Goal: Navigation & Orientation: Find specific page/section

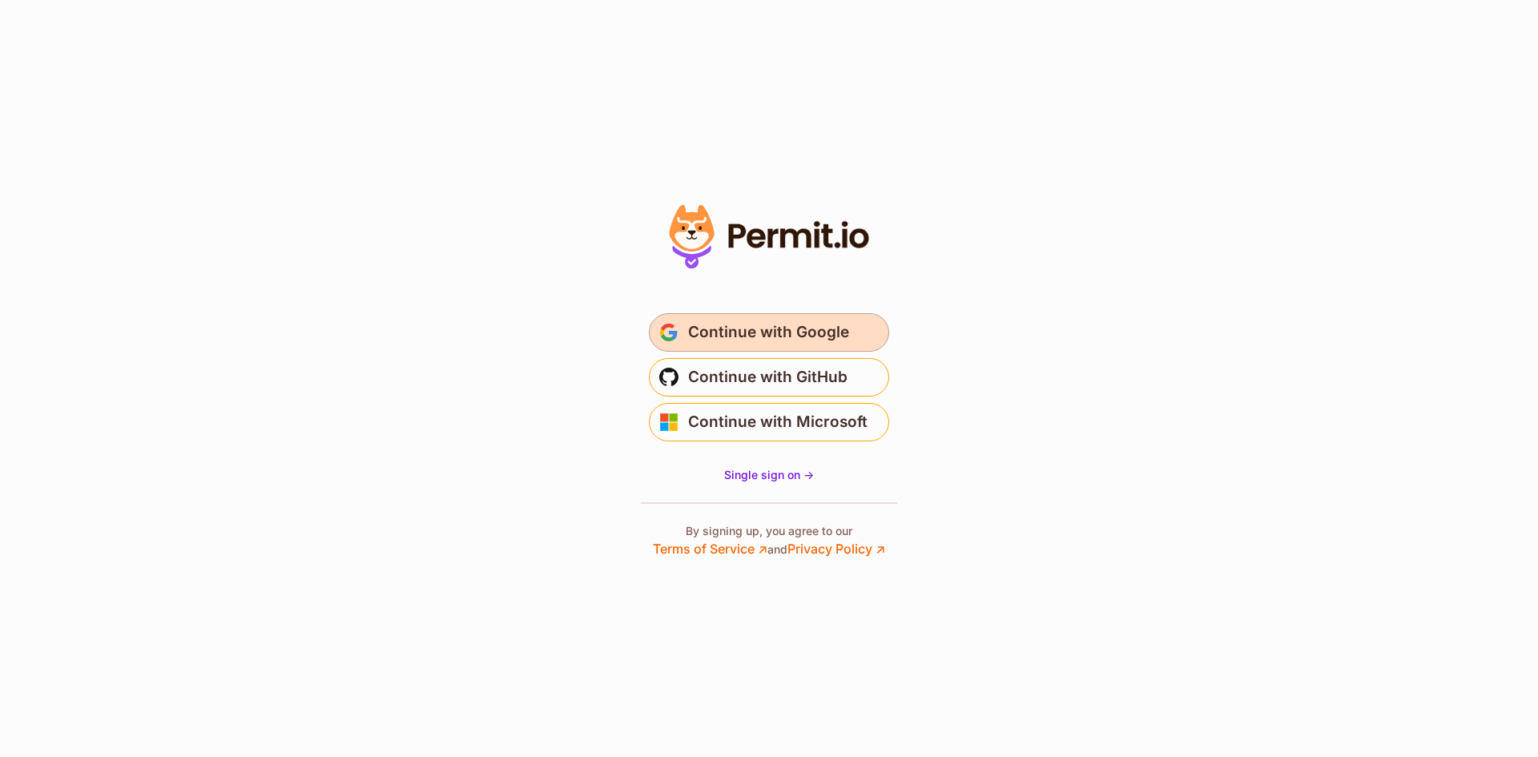
click at [695, 324] on span "Continue with Google" at bounding box center [768, 333] width 161 height 26
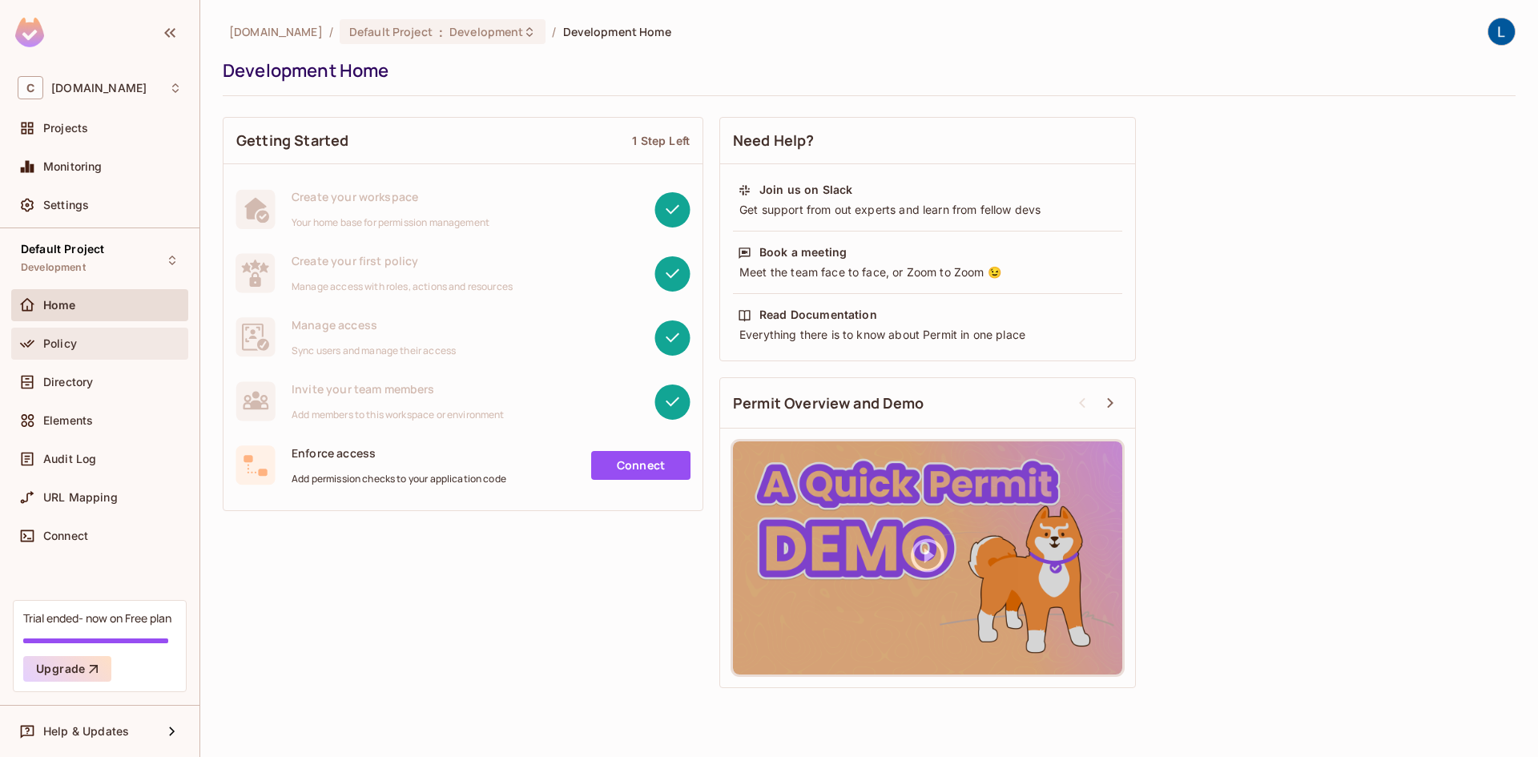
click at [111, 348] on div "Policy" at bounding box center [112, 343] width 139 height 13
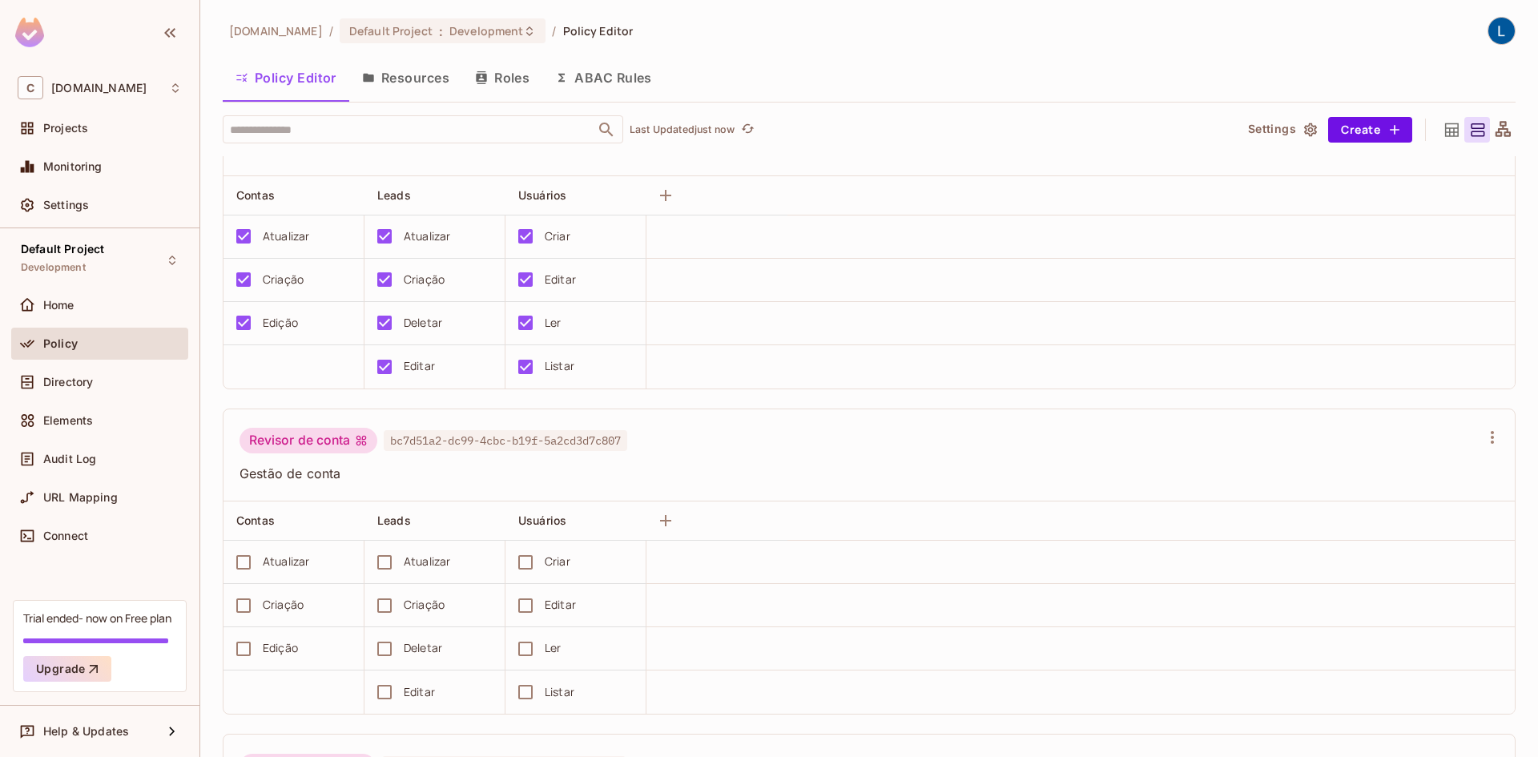
scroll to position [59, 0]
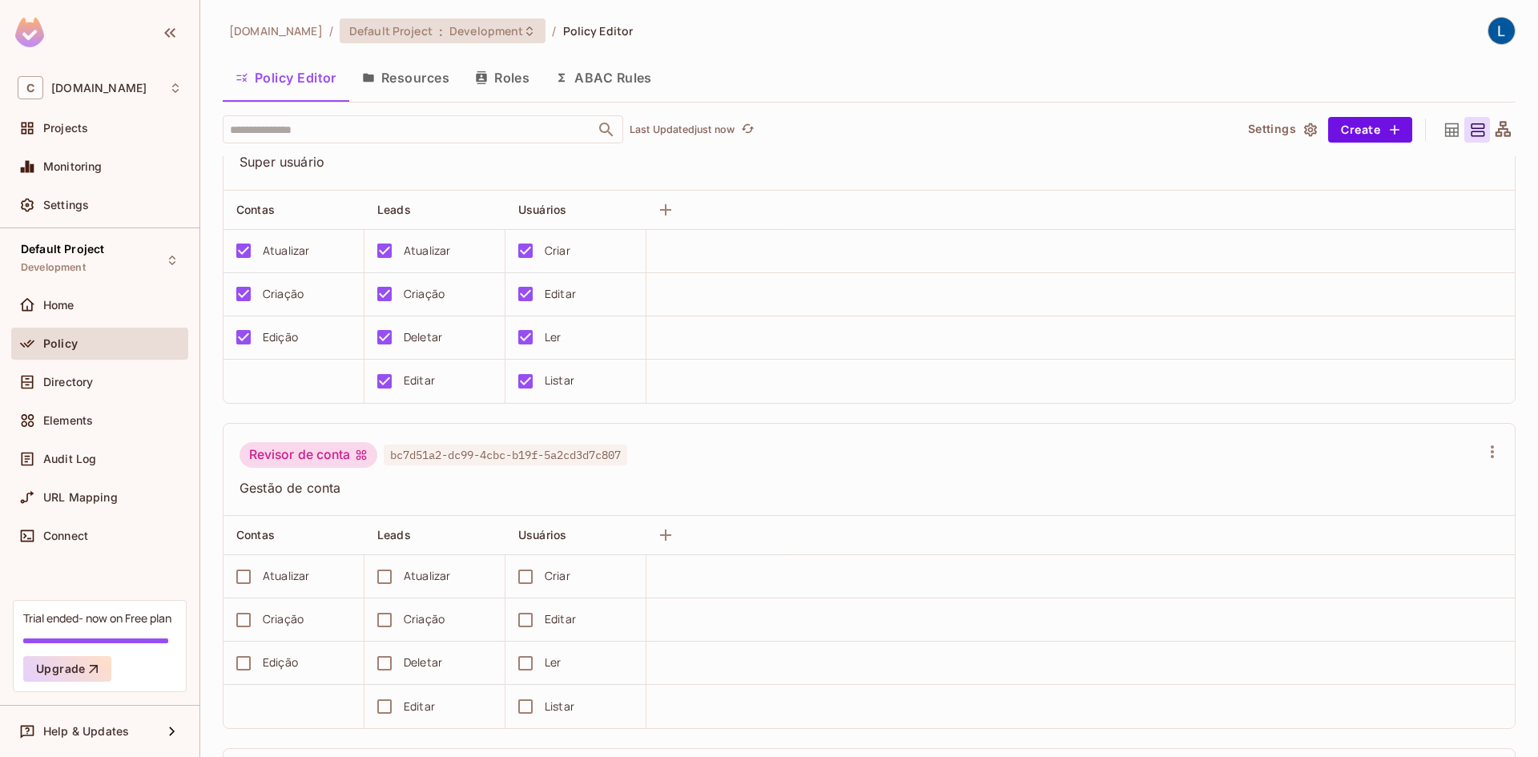
click at [512, 30] on span "Development" at bounding box center [486, 30] width 74 height 15
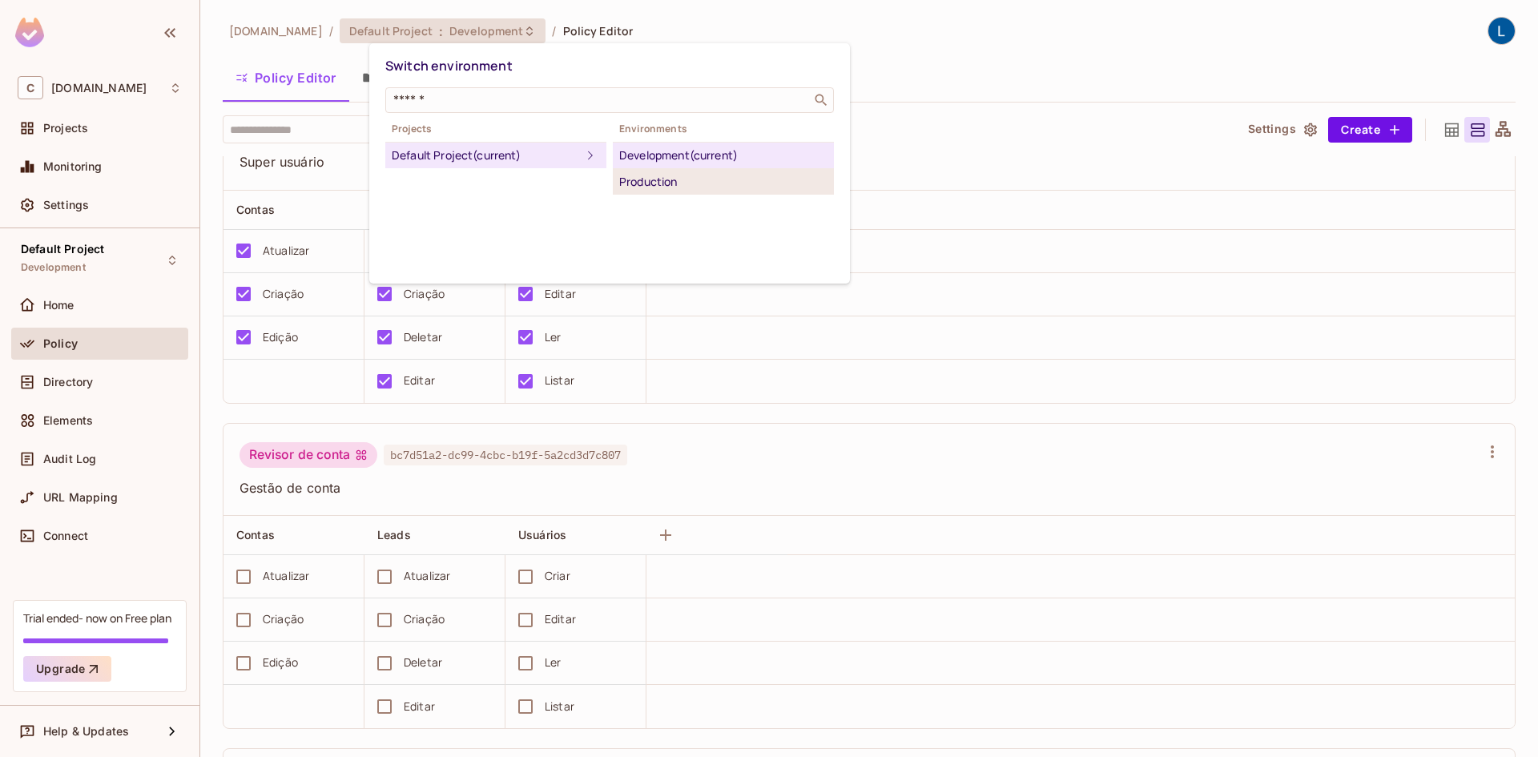
click at [668, 185] on div "Production" at bounding box center [723, 181] width 208 height 19
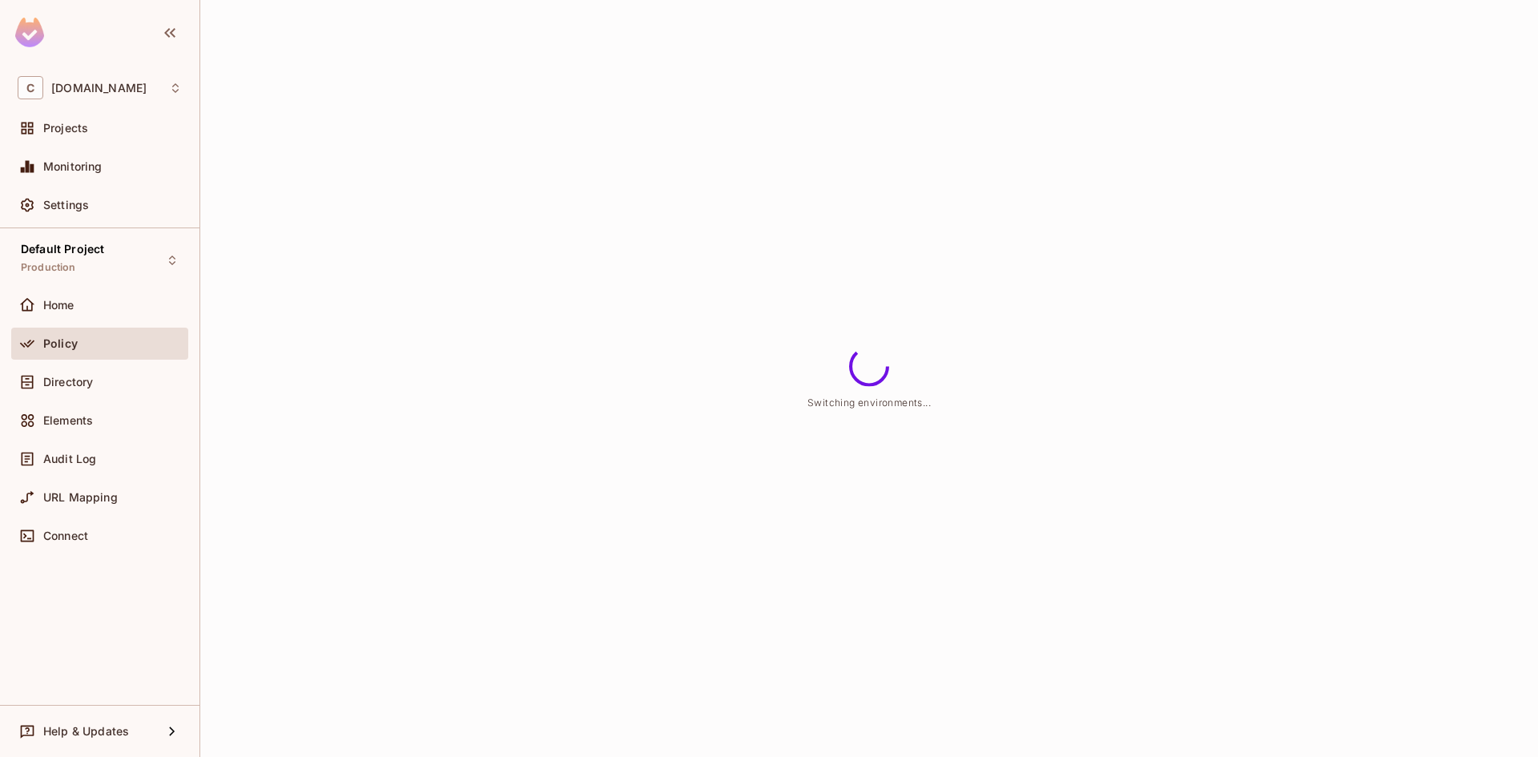
scroll to position [0, 0]
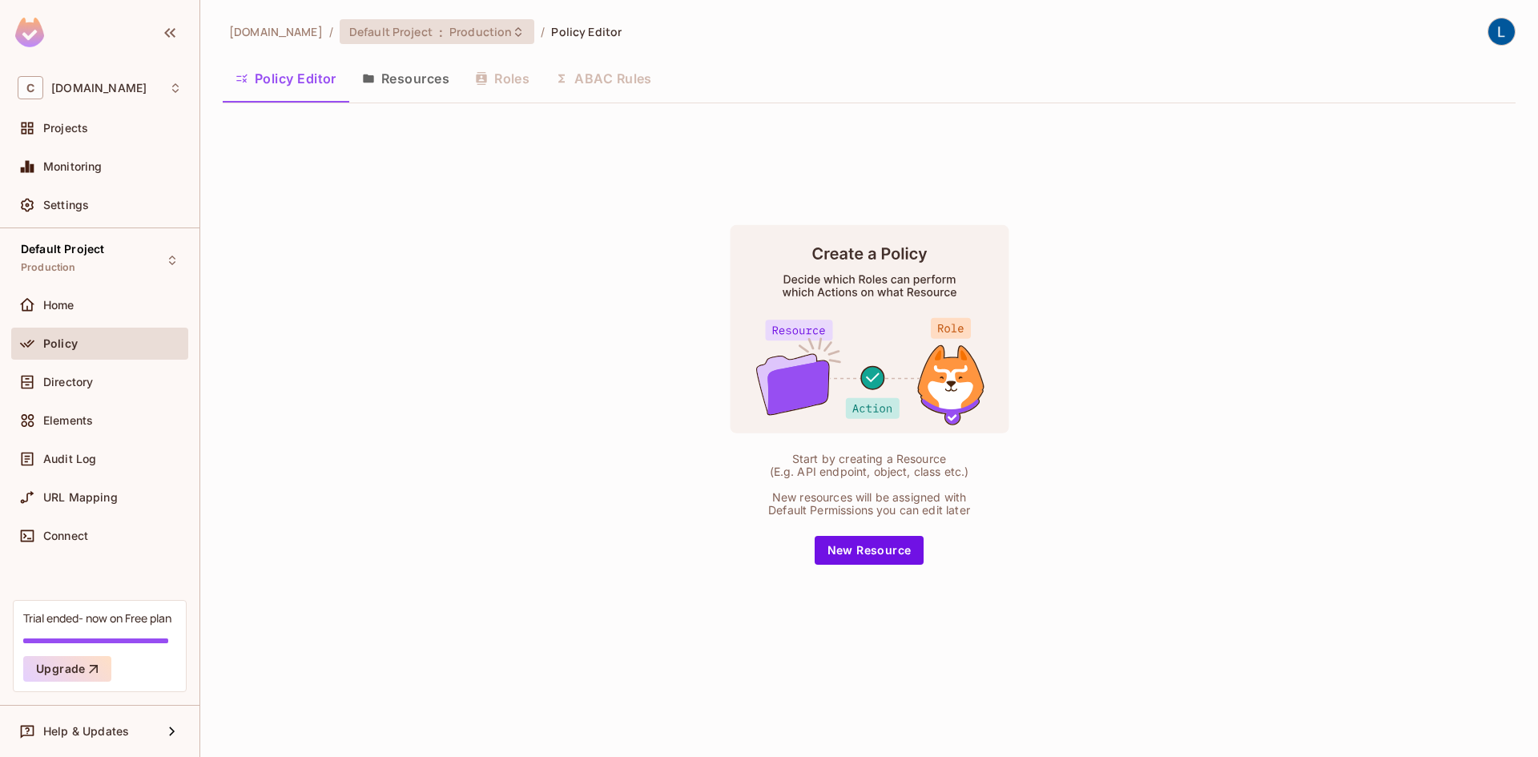
click at [512, 38] on span "Production" at bounding box center [480, 31] width 62 height 15
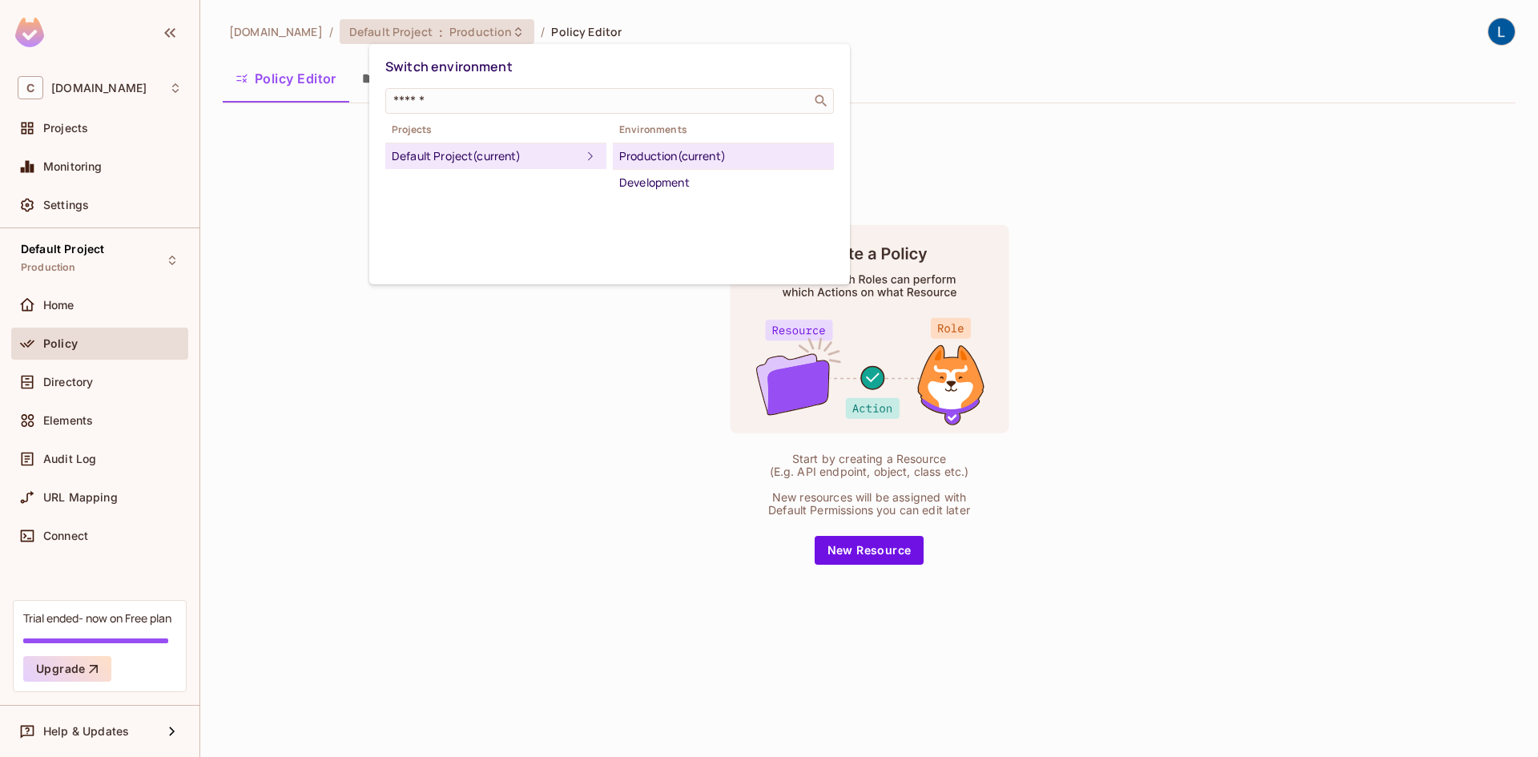
click at [596, 364] on div at bounding box center [769, 378] width 1538 height 757
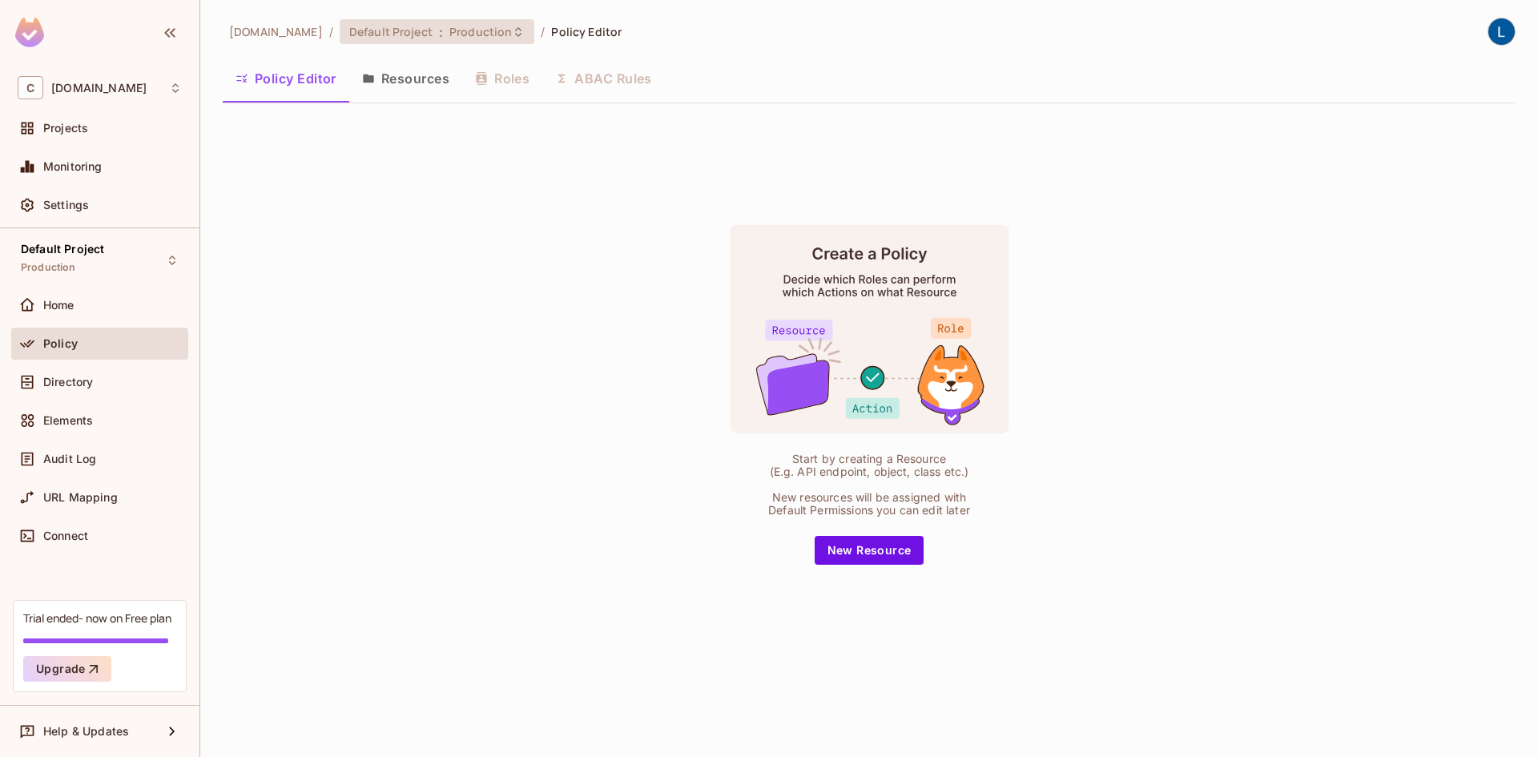
click at [512, 30] on span "Production" at bounding box center [480, 31] width 62 height 15
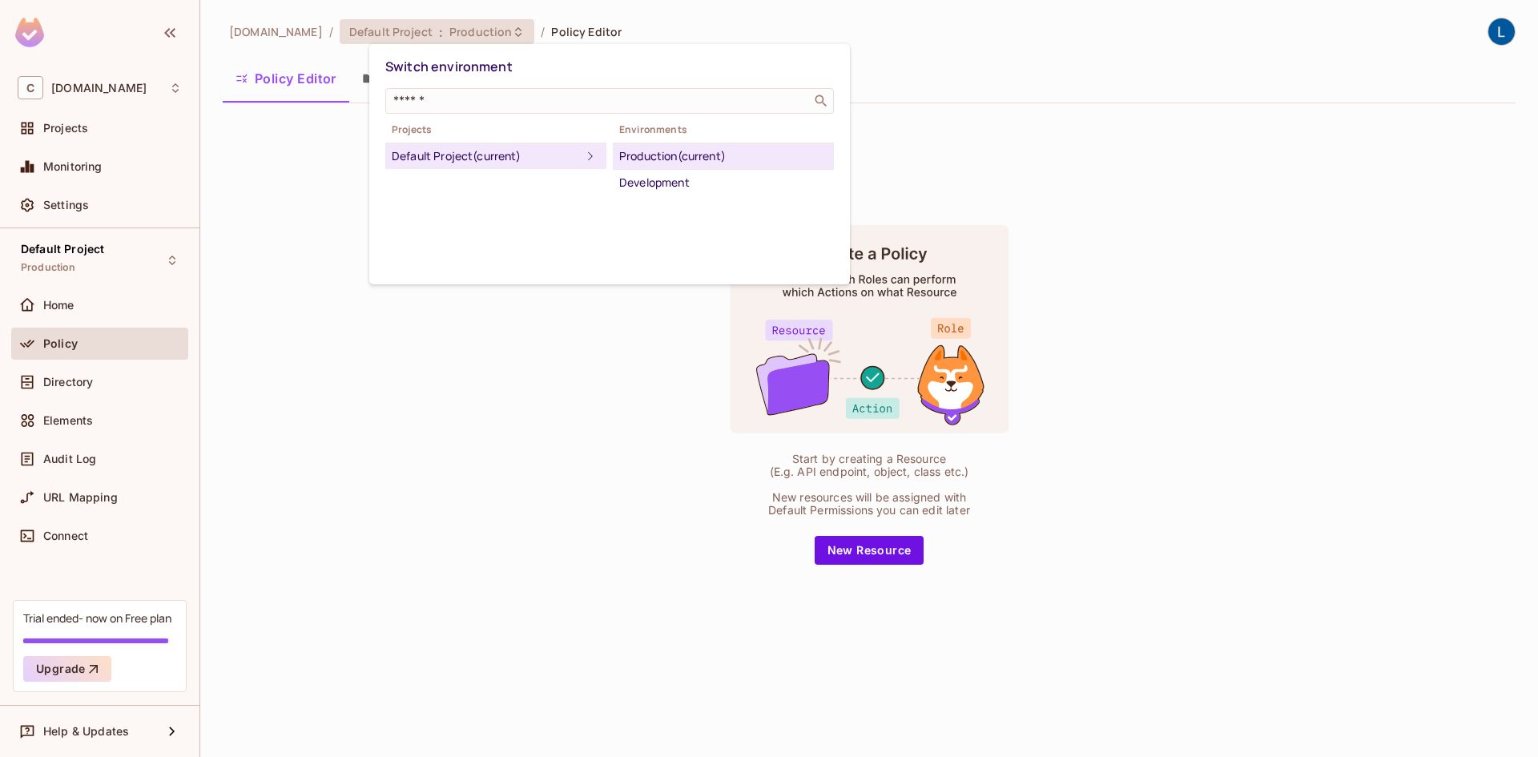
click at [527, 30] on div at bounding box center [769, 378] width 1538 height 757
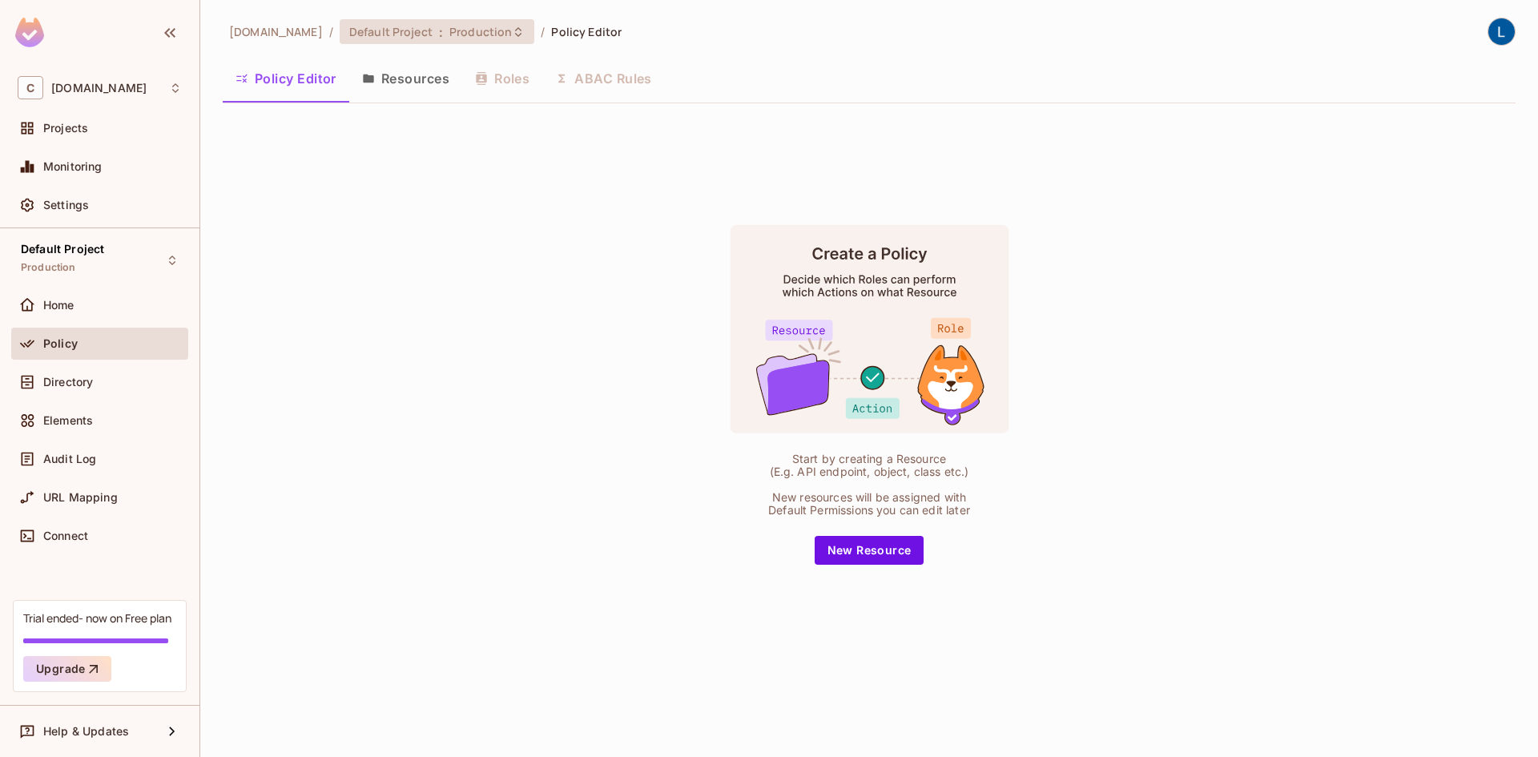
click at [512, 30] on span "Production" at bounding box center [480, 31] width 62 height 15
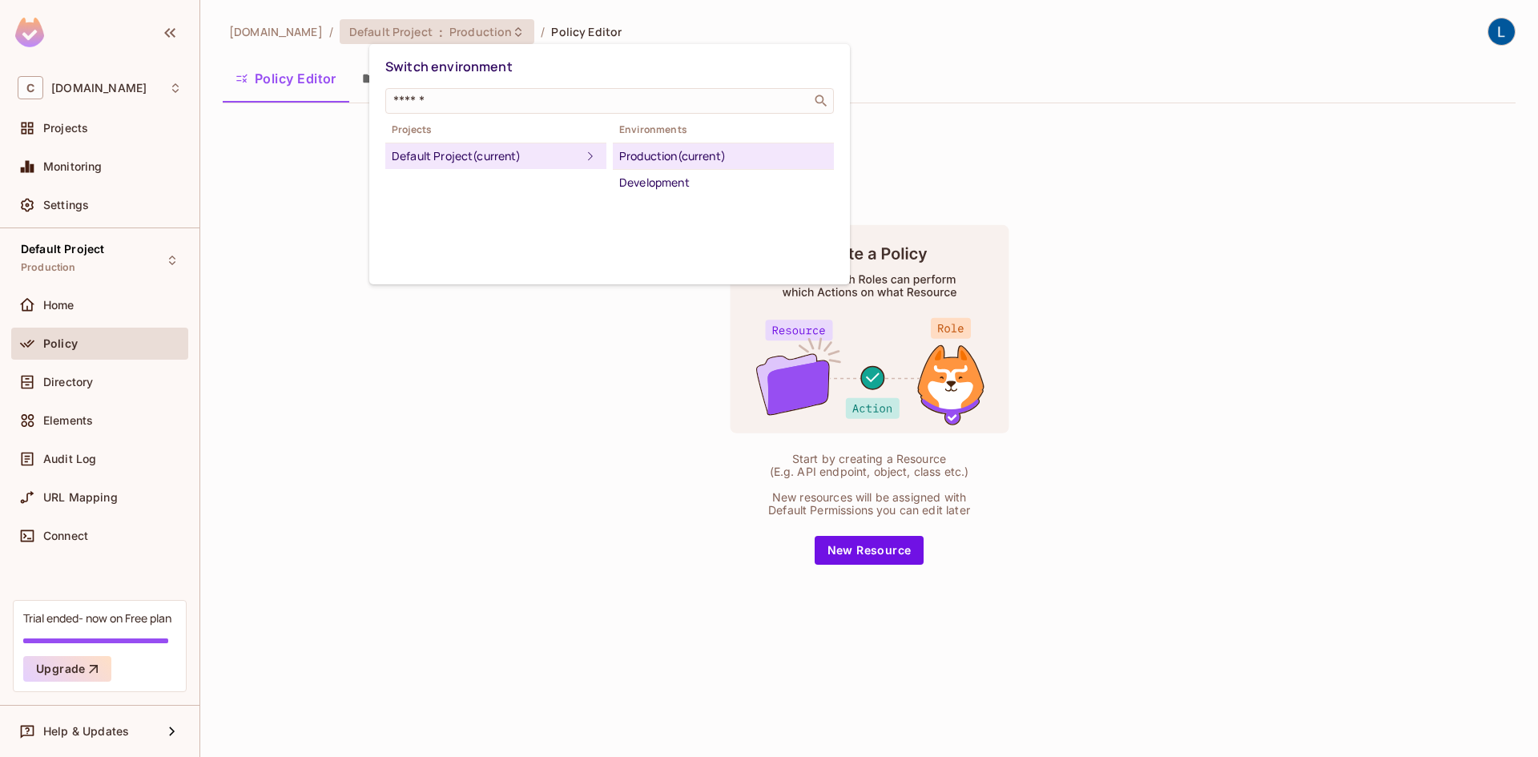
click at [360, 146] on div at bounding box center [769, 378] width 1538 height 757
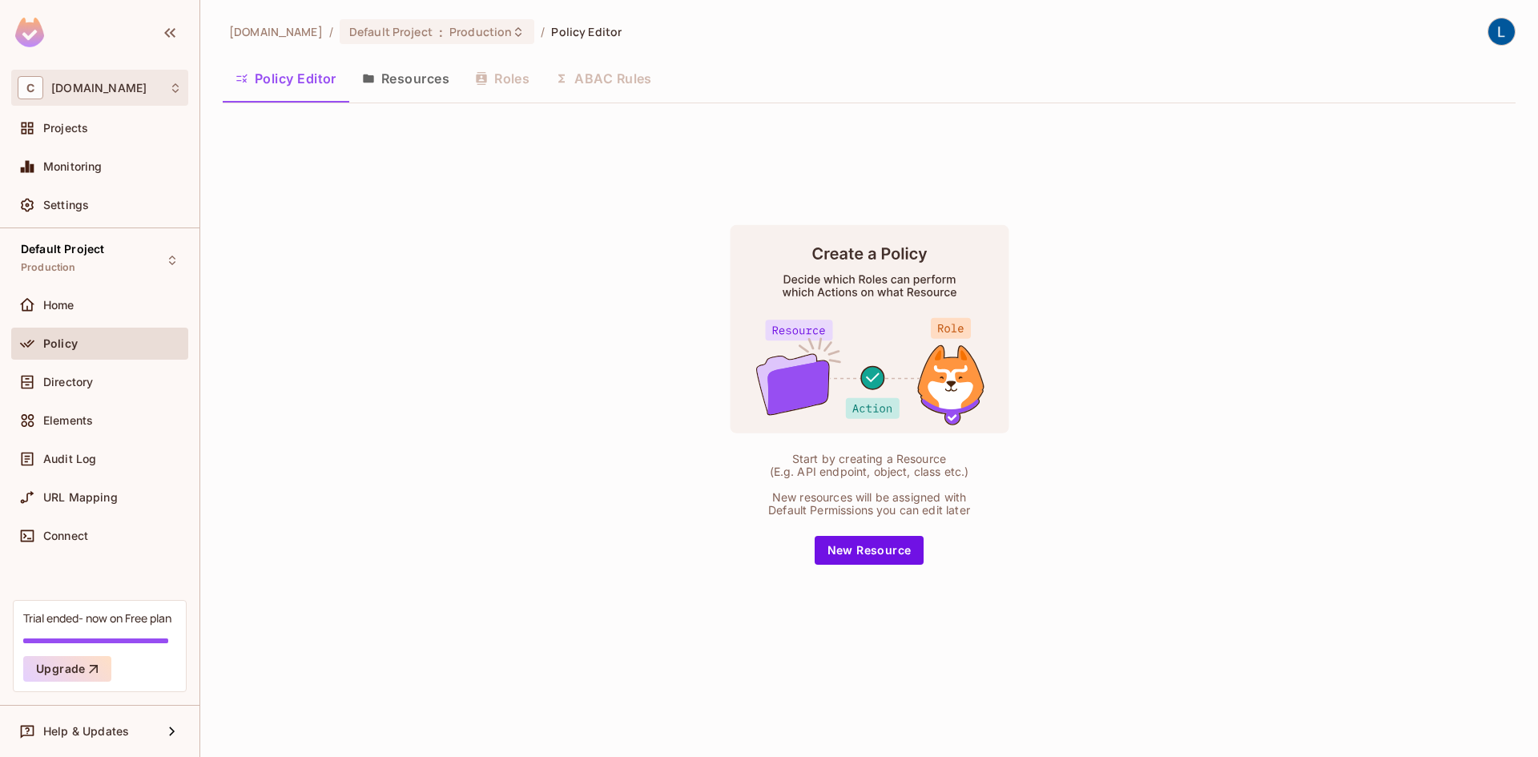
click at [148, 100] on div "C casadosventos.com.br" at bounding box center [99, 88] width 177 height 36
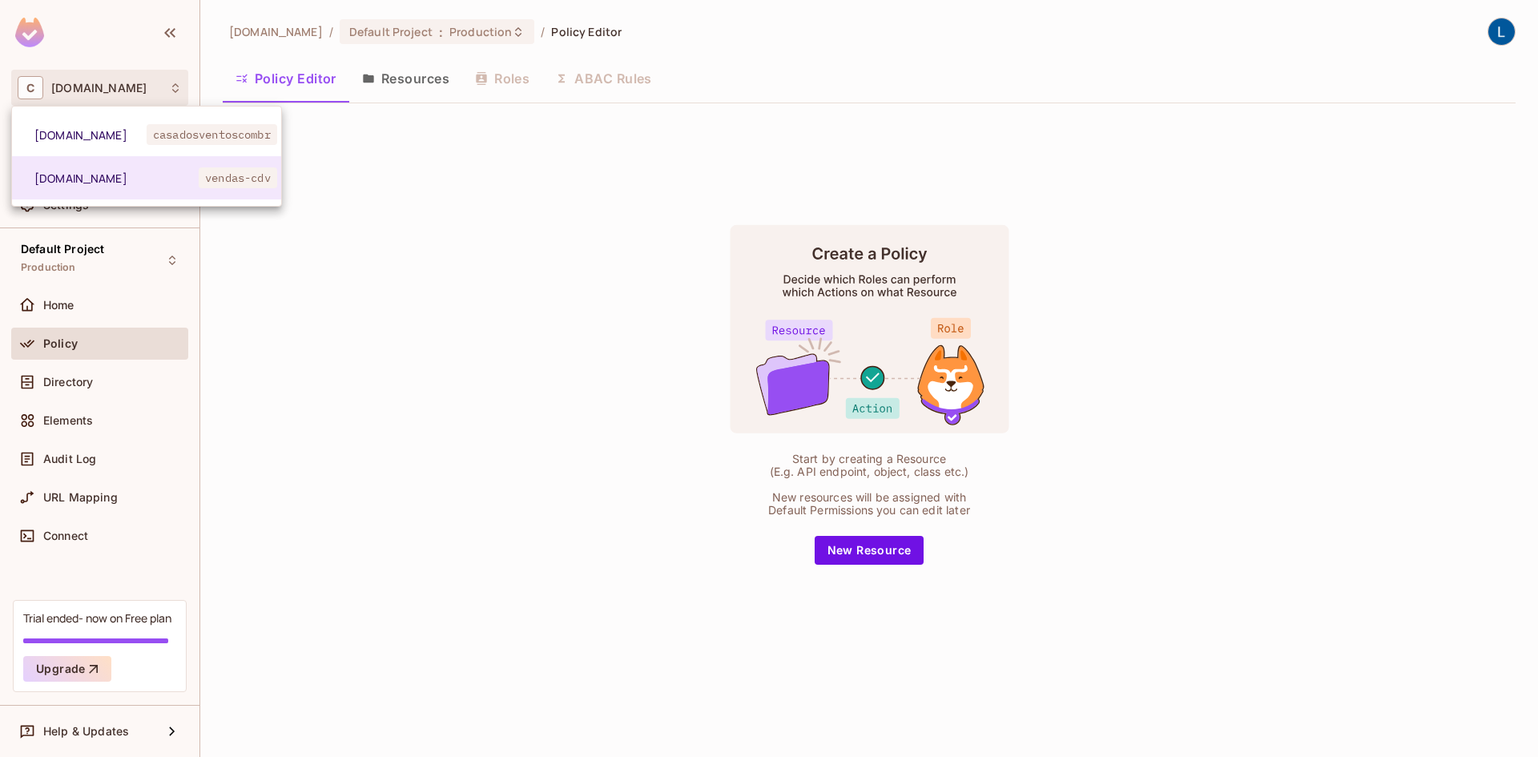
click at [420, 165] on div at bounding box center [769, 378] width 1538 height 757
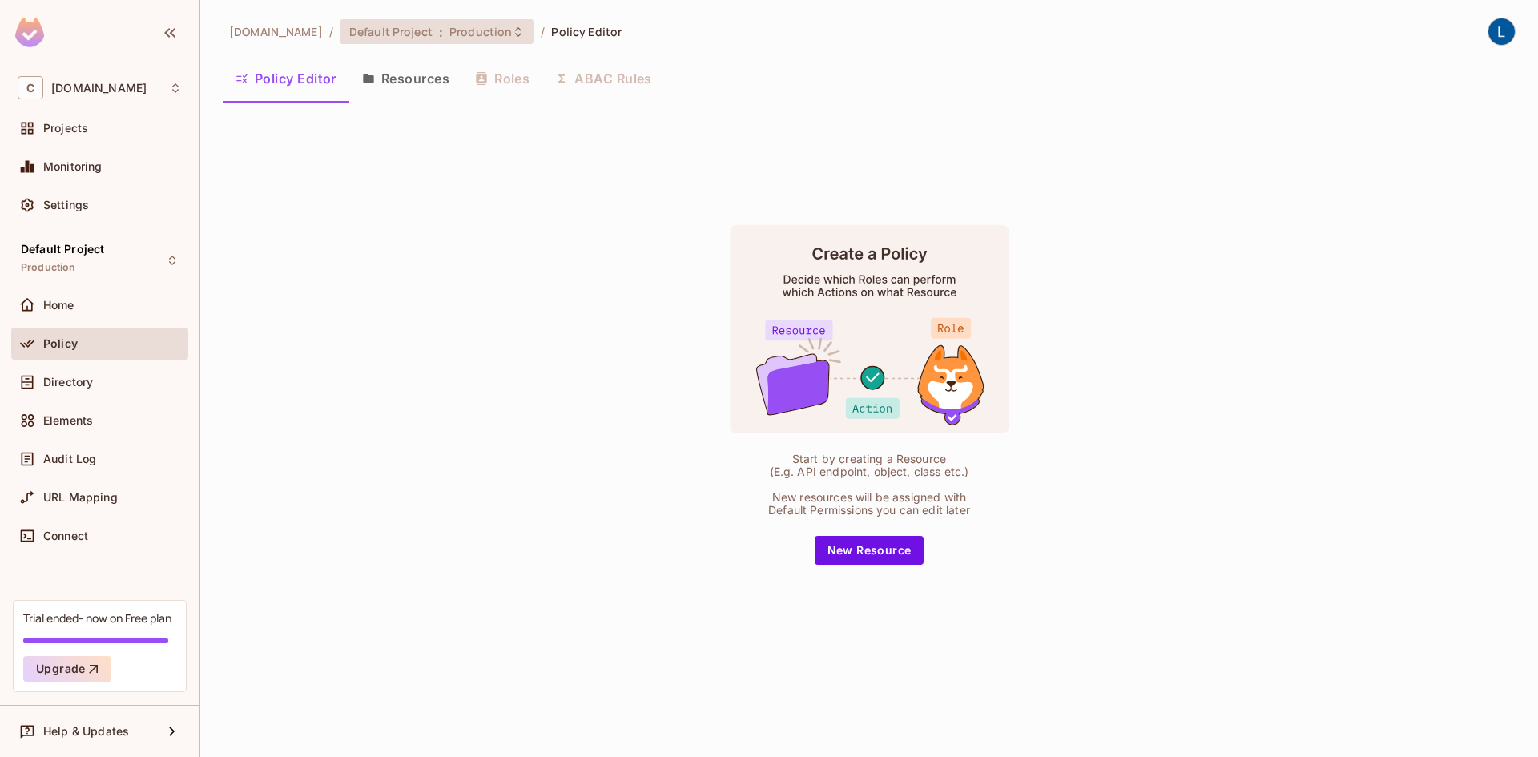
click at [512, 39] on div "Default Project : Production" at bounding box center [437, 31] width 195 height 25
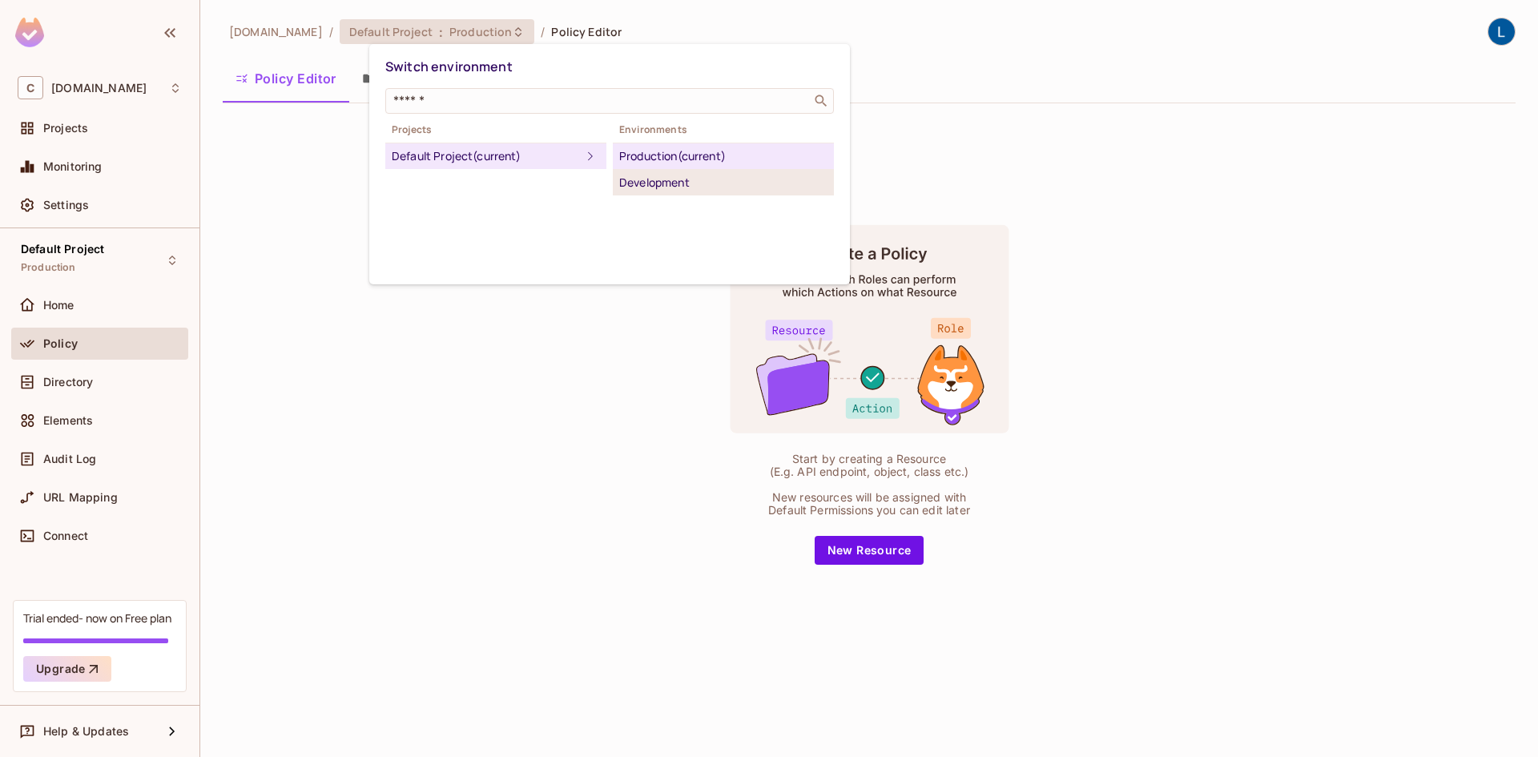
click at [648, 180] on div "Development" at bounding box center [723, 182] width 208 height 19
